Goal: Task Accomplishment & Management: Manage account settings

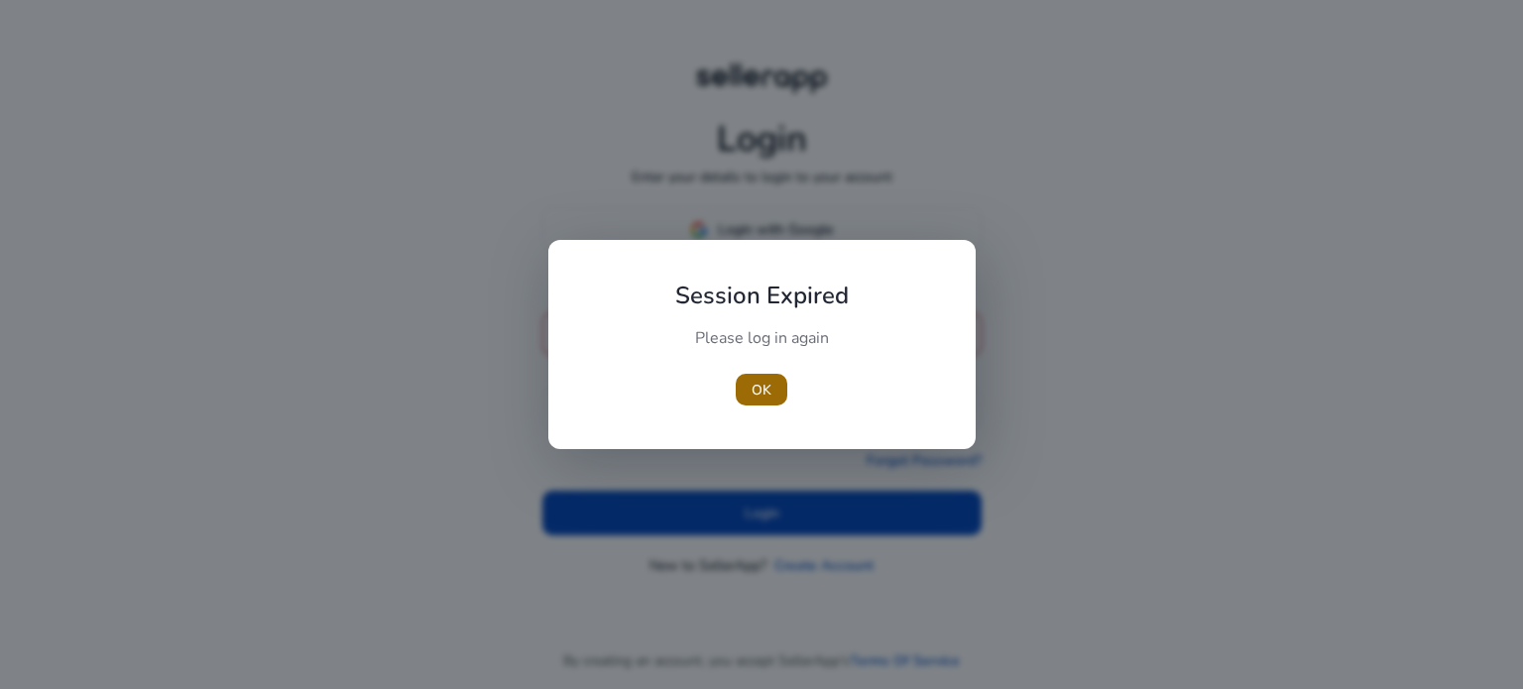
click at [749, 392] on span "button" at bounding box center [761, 390] width 52 height 48
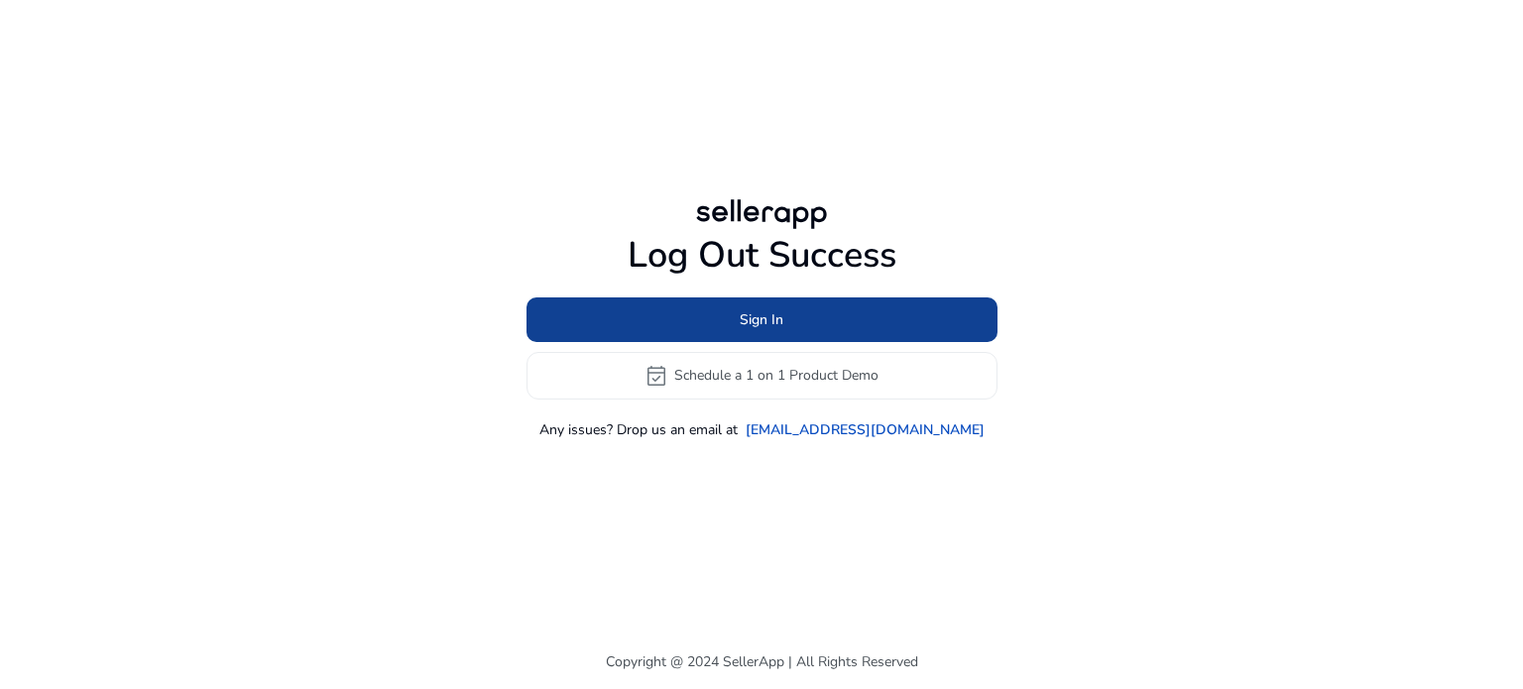
click at [789, 329] on span at bounding box center [761, 319] width 471 height 48
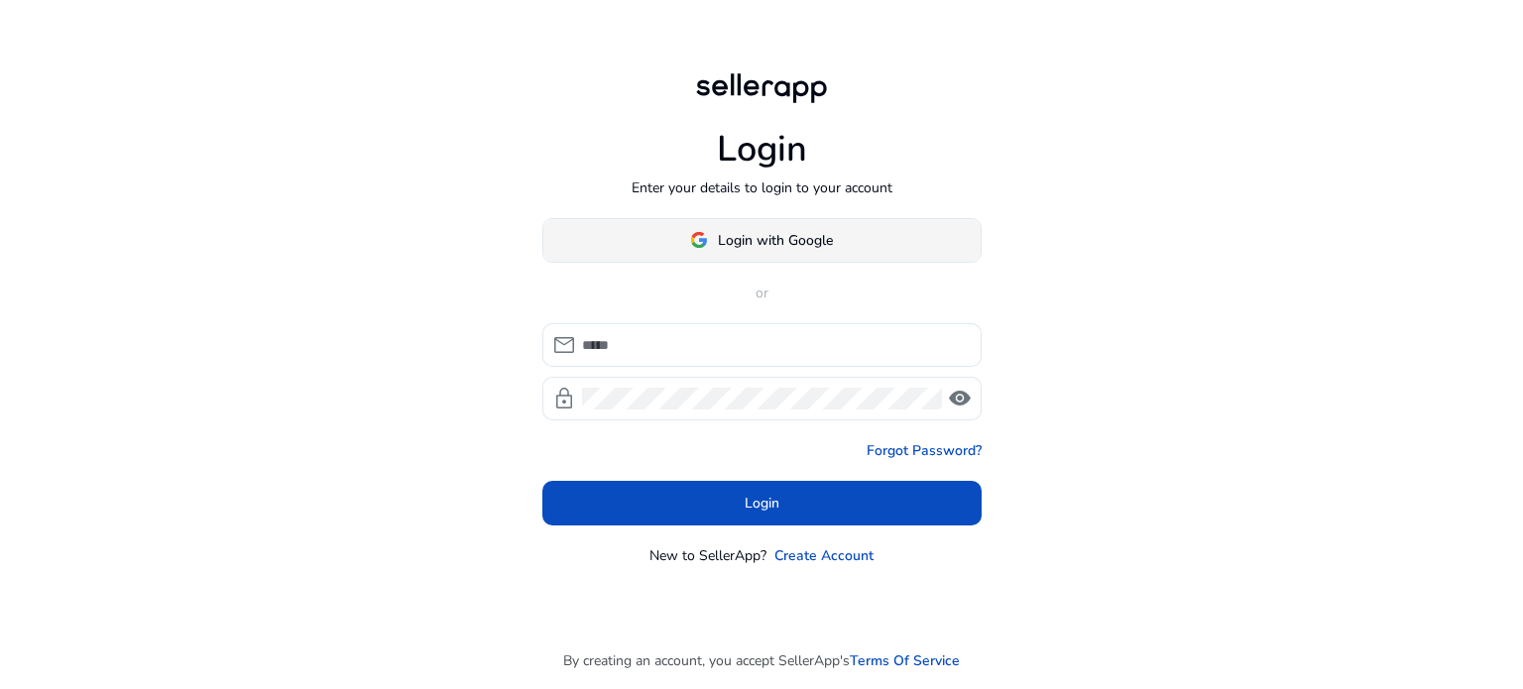
click at [789, 241] on span "Login with Google" at bounding box center [775, 240] width 115 height 21
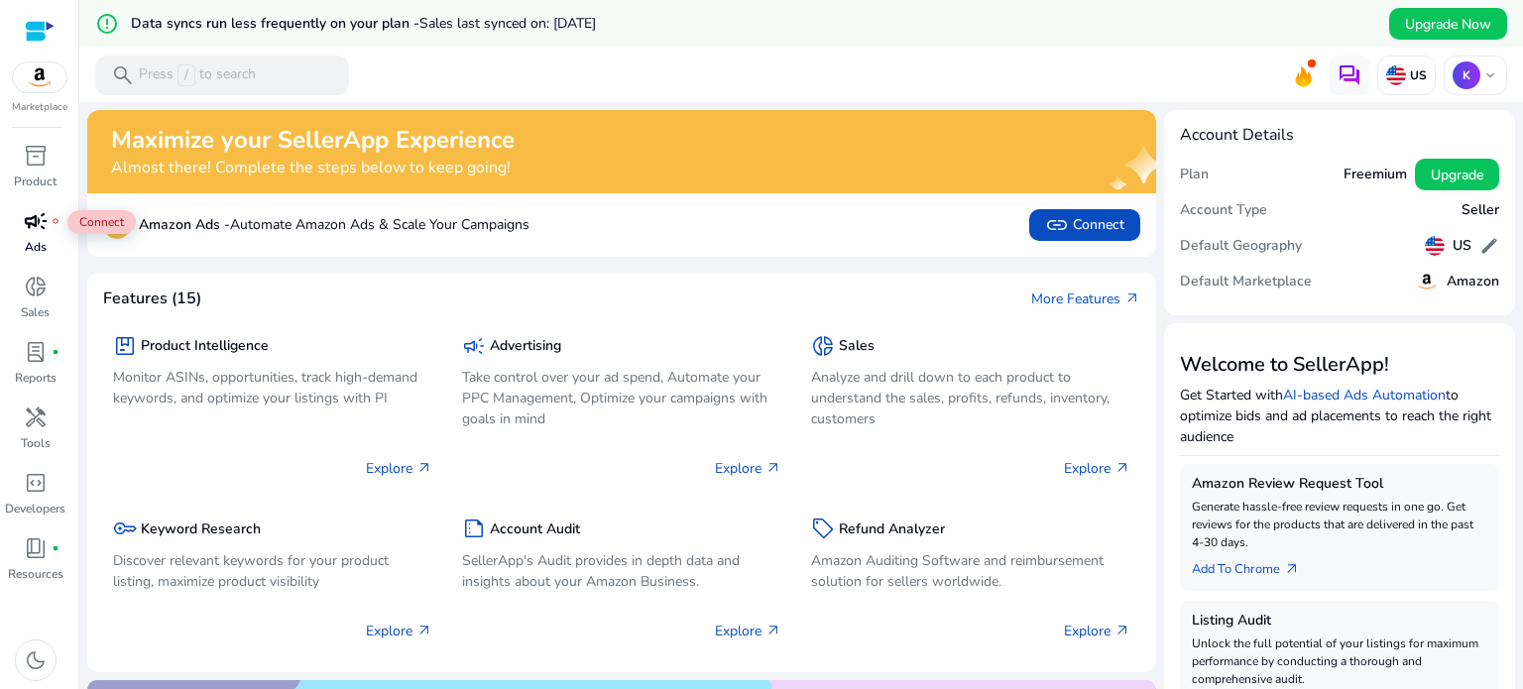
click at [44, 235] on div "campaign fiber_manual_record" at bounding box center [36, 221] width 56 height 32
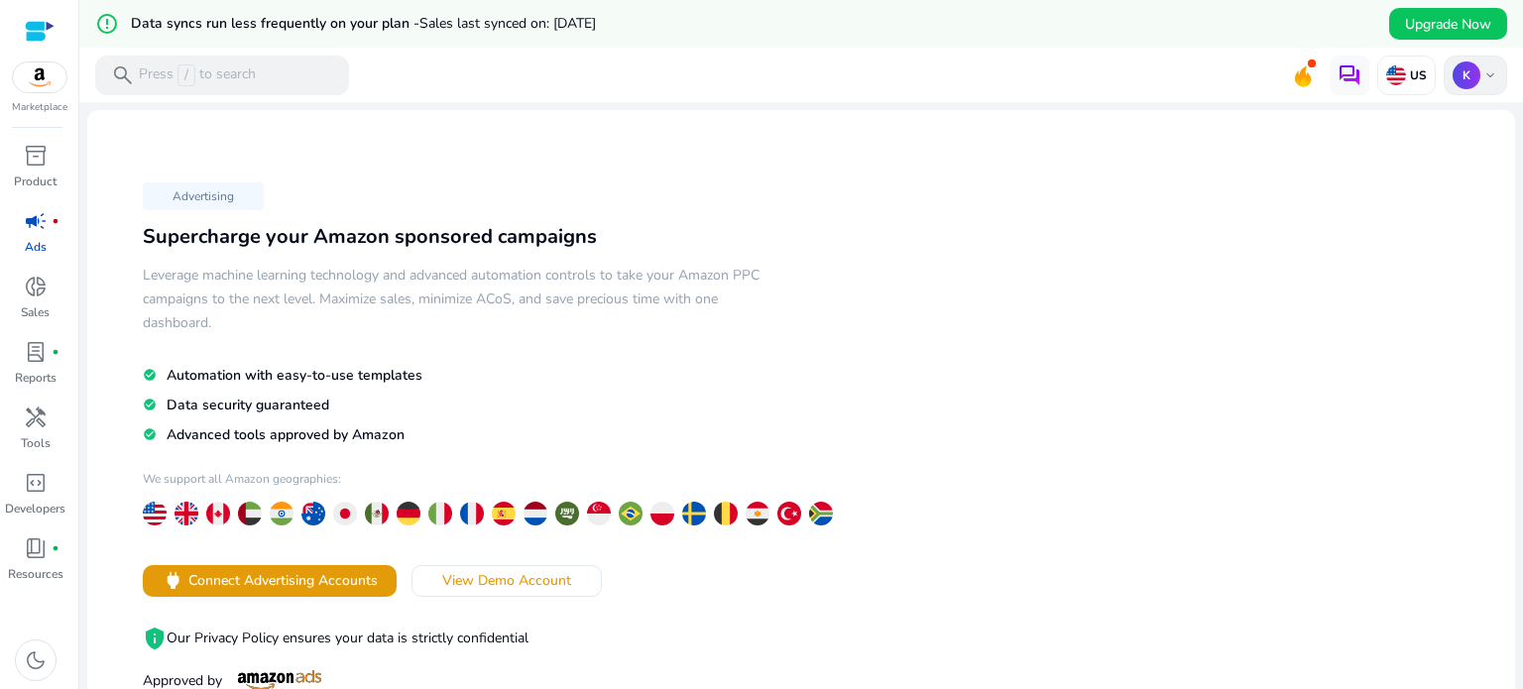
click at [1482, 74] on span "keyboard_arrow_down" at bounding box center [1490, 75] width 16 height 16
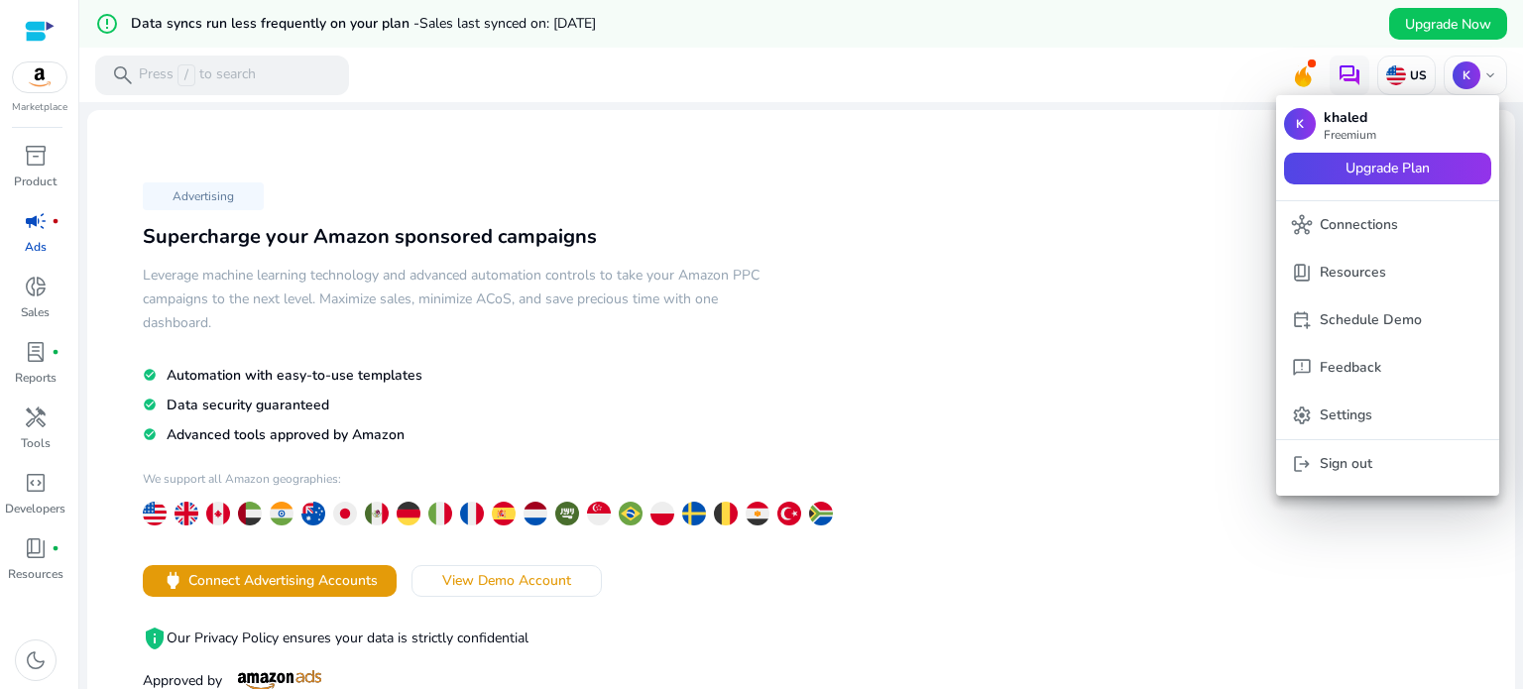
click at [1069, 279] on div at bounding box center [761, 344] width 1523 height 689
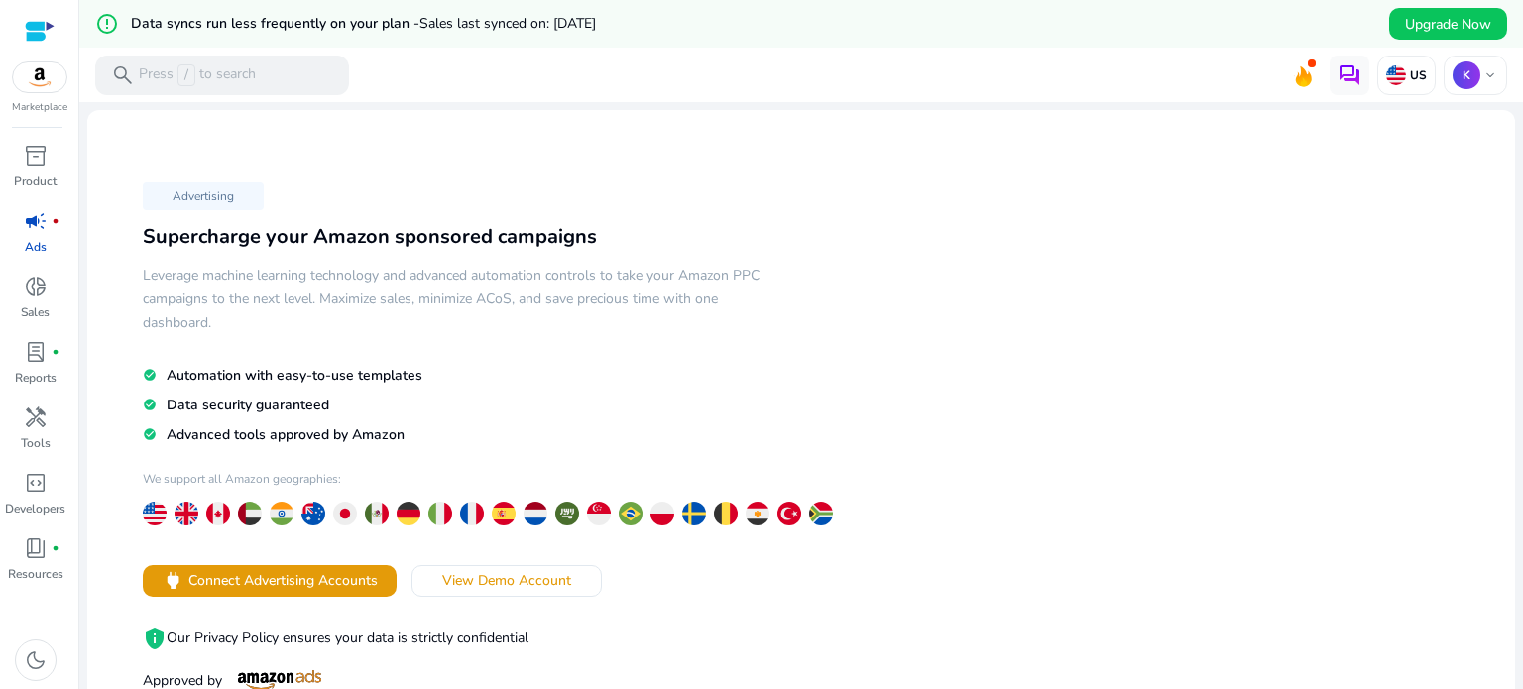
click at [1069, 279] on div "Advertising Supercharge your Amazon sponsored campaigns Leverage machine learni…" at bounding box center [801, 460] width 1396 height 669
click at [1457, 74] on p "K" at bounding box center [1466, 75] width 28 height 28
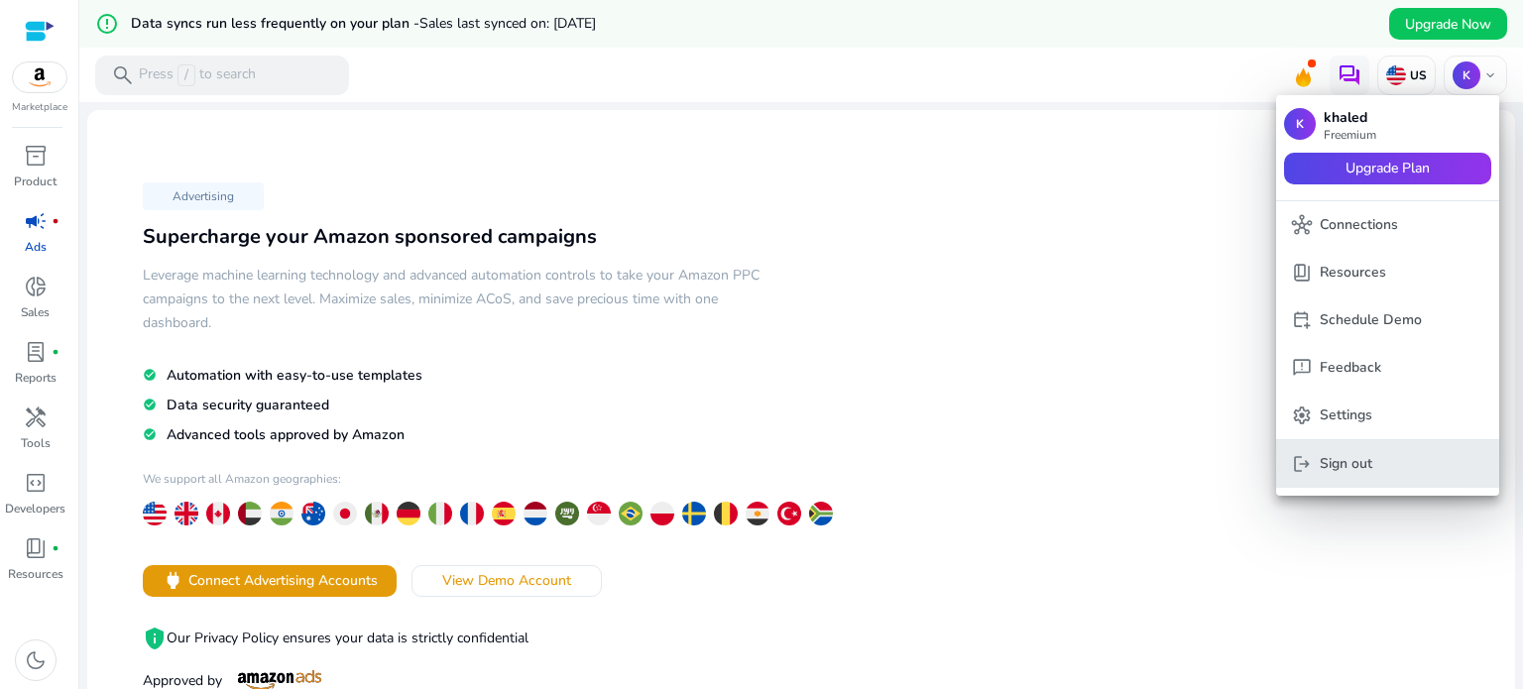
click at [1364, 468] on p "Sign out" at bounding box center [1345, 464] width 53 height 22
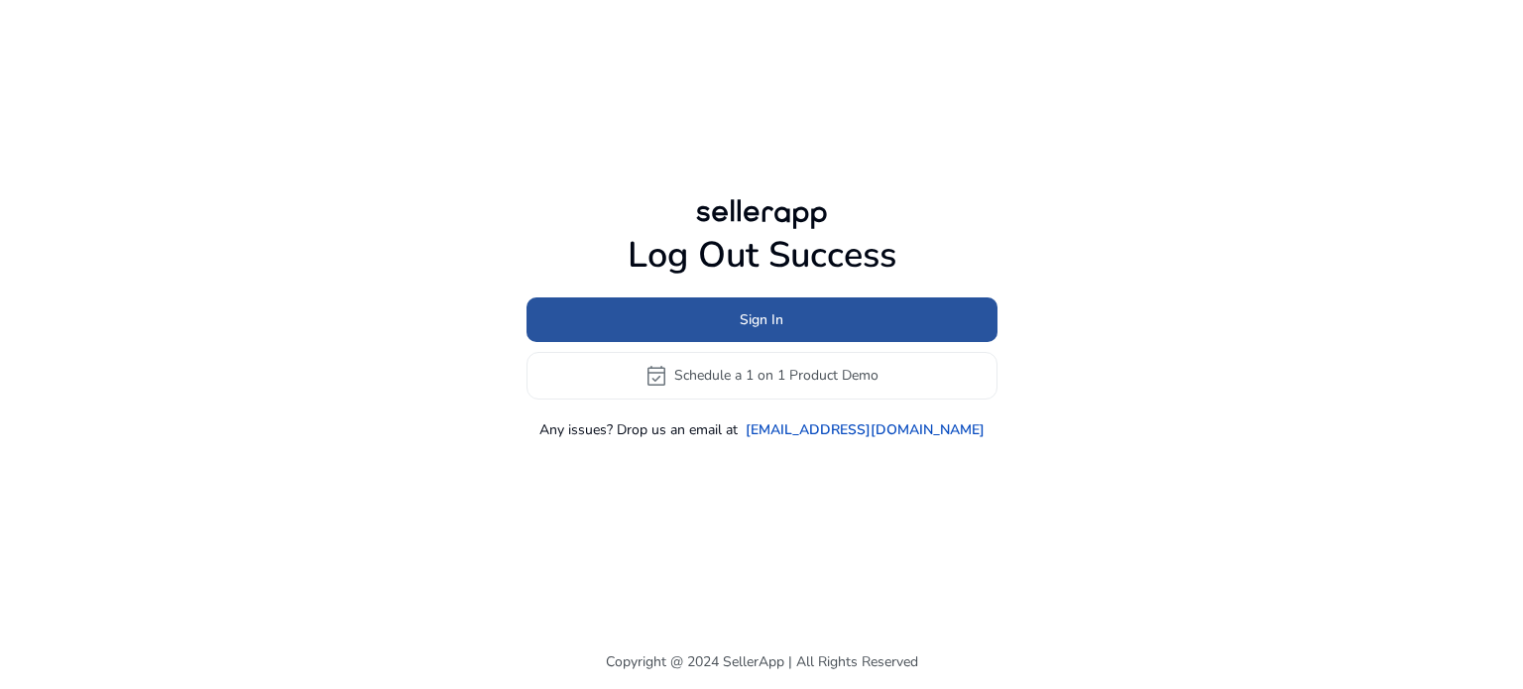
click at [888, 315] on span at bounding box center [761, 319] width 471 height 48
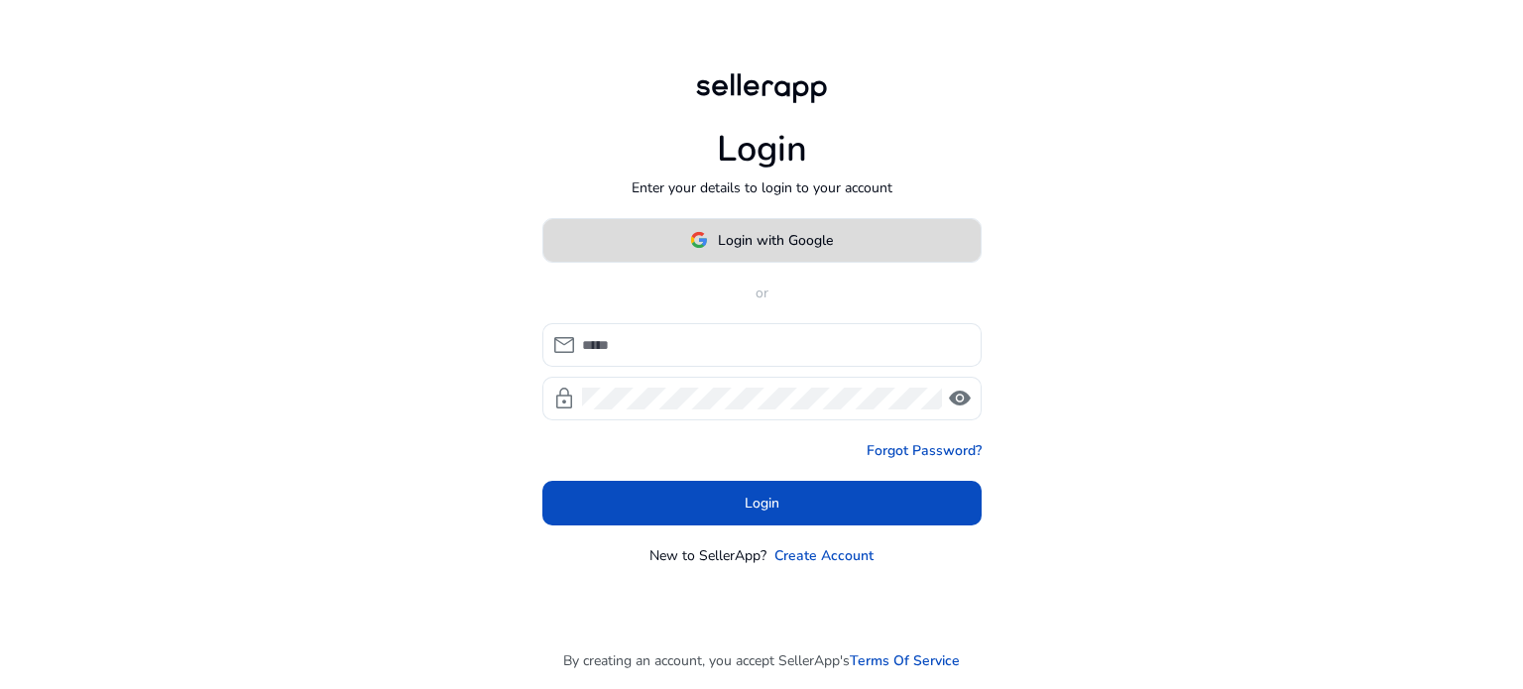
click at [787, 237] on span "Login with Google" at bounding box center [775, 240] width 115 height 21
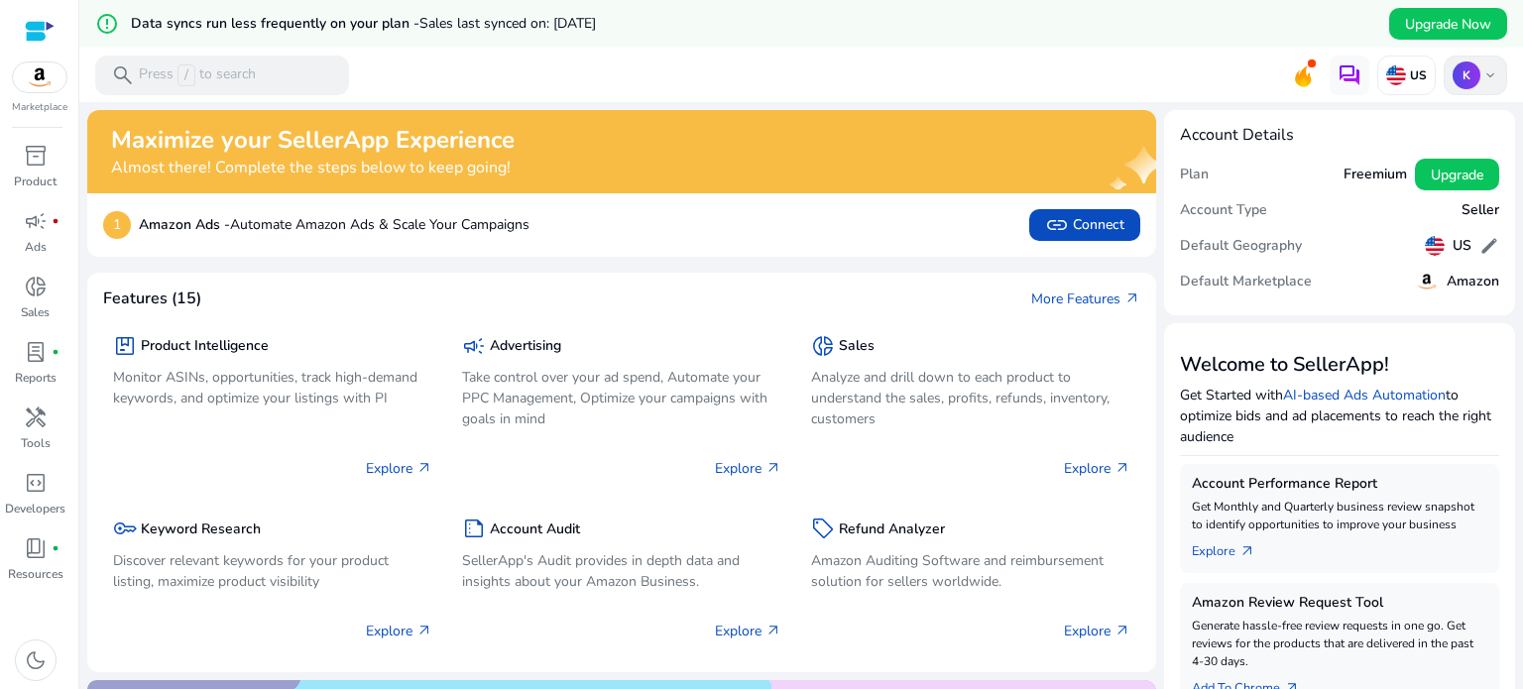
click at [1467, 73] on p "K" at bounding box center [1466, 75] width 28 height 28
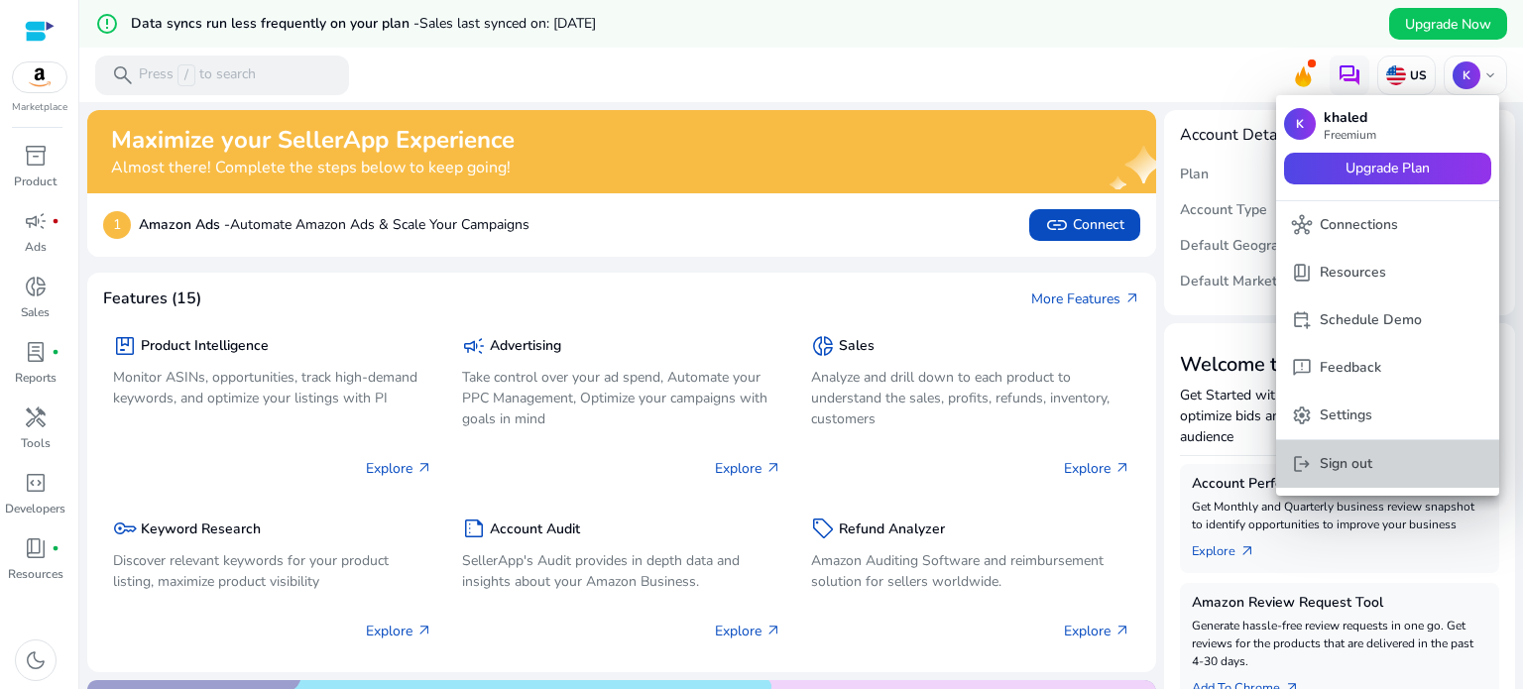
click at [1363, 467] on p "Sign out" at bounding box center [1345, 464] width 53 height 22
